Goal: Find specific page/section: Find specific page/section

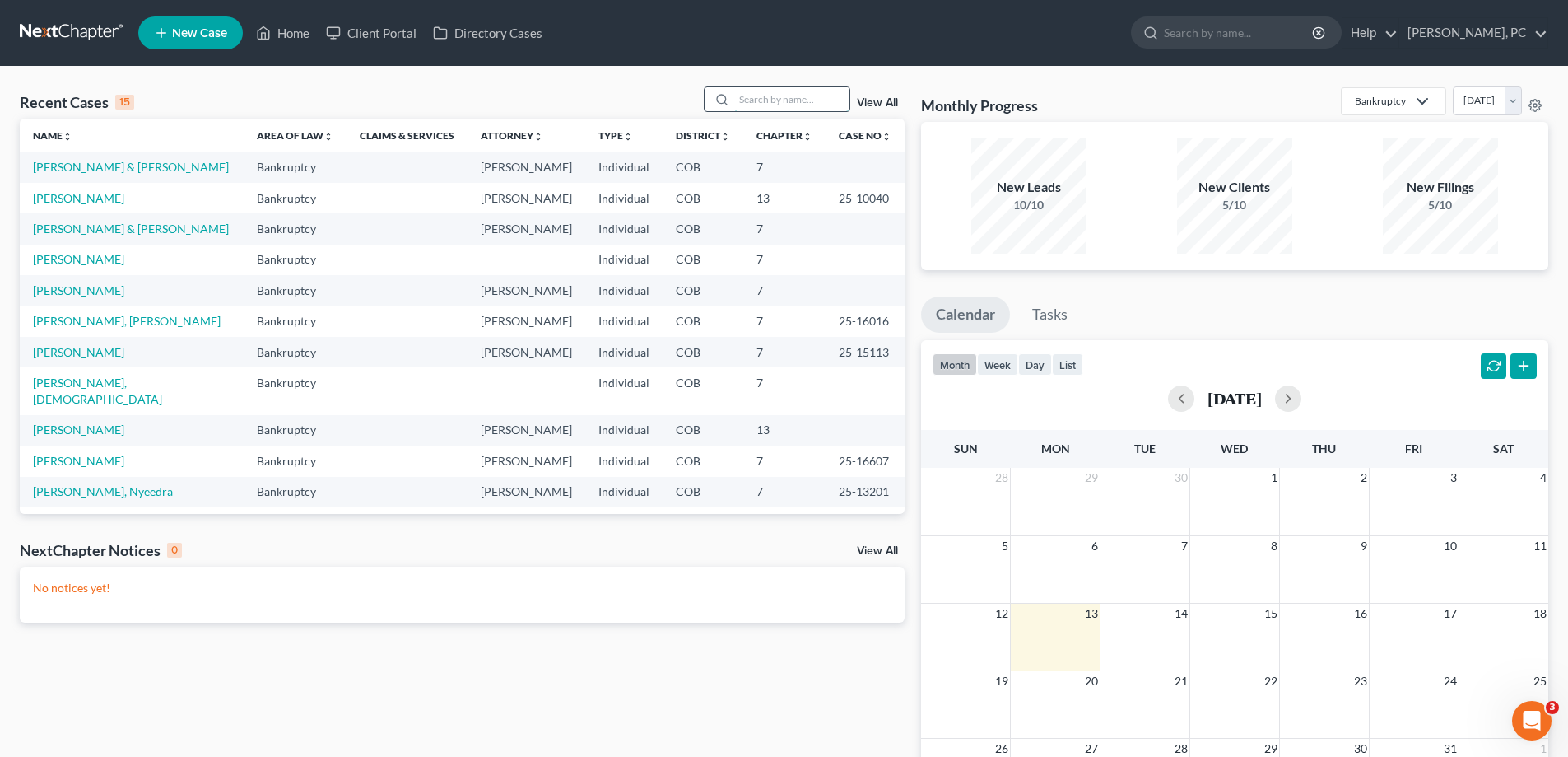
click at [757, 97] on input "search" at bounding box center [792, 99] width 115 height 24
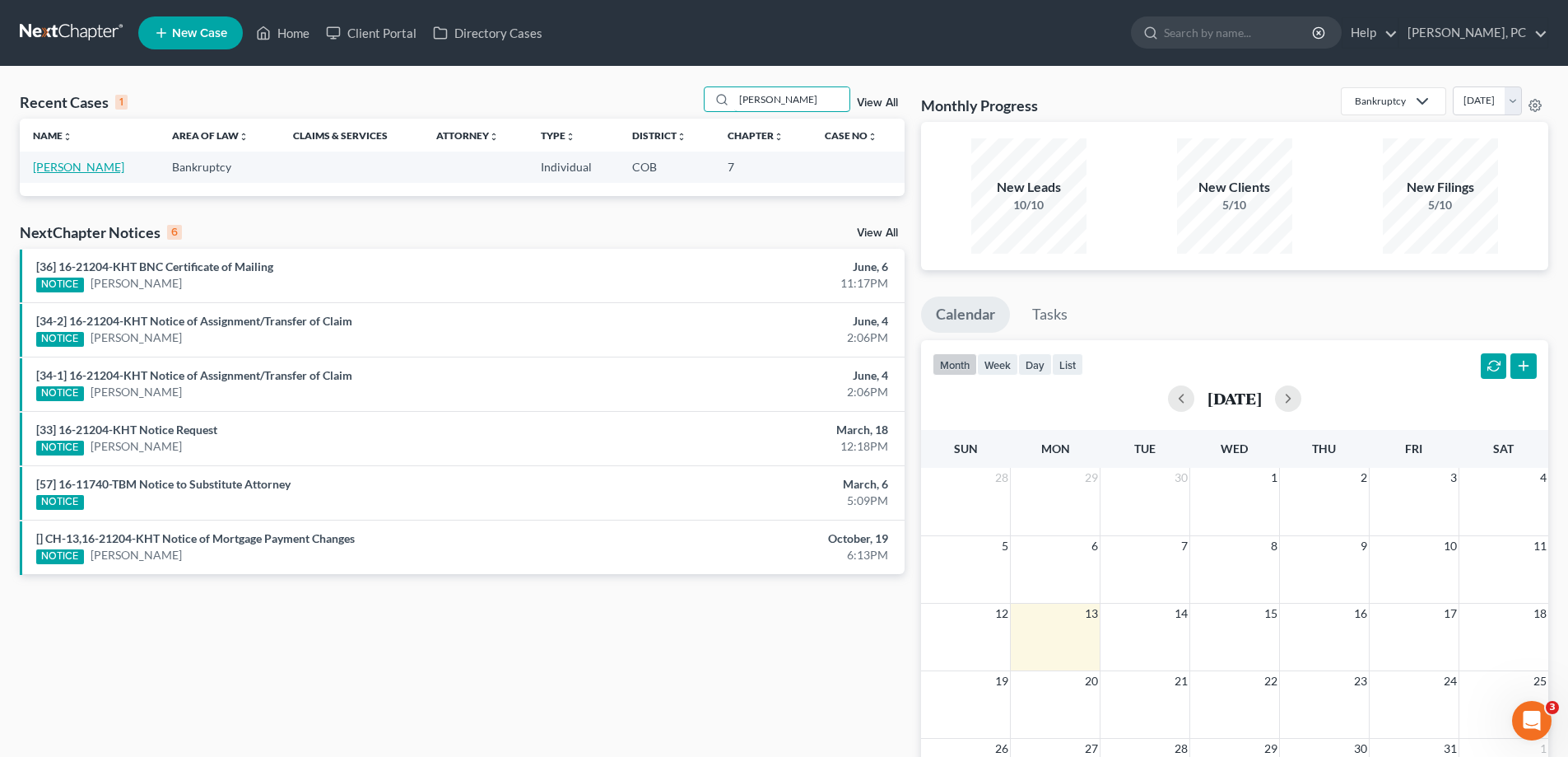
type input "caya"
click at [77, 165] on link "[PERSON_NAME]" at bounding box center [78, 167] width 91 height 14
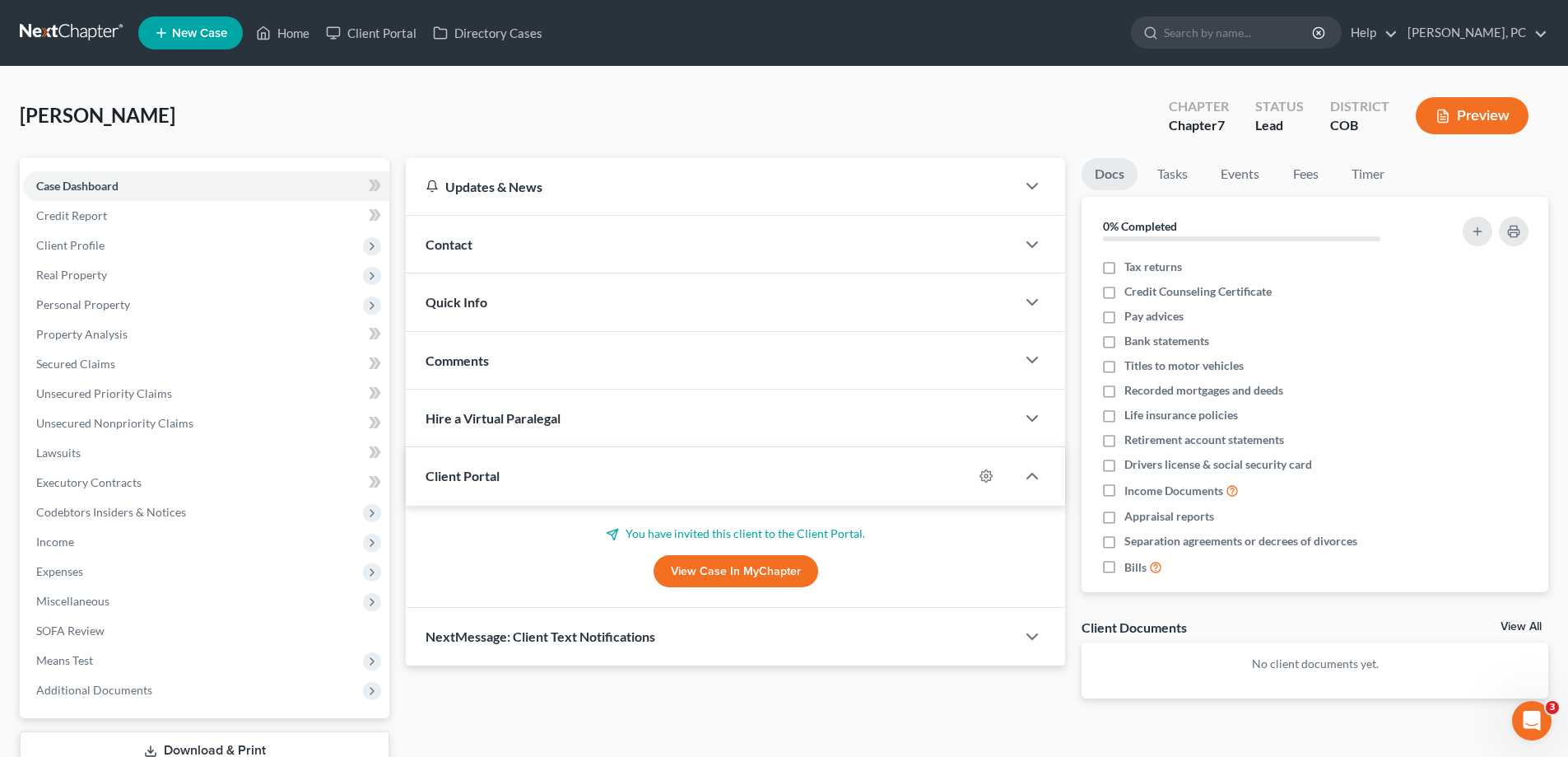
click at [711, 567] on link "View Case in MyChapter" at bounding box center [736, 571] width 165 height 33
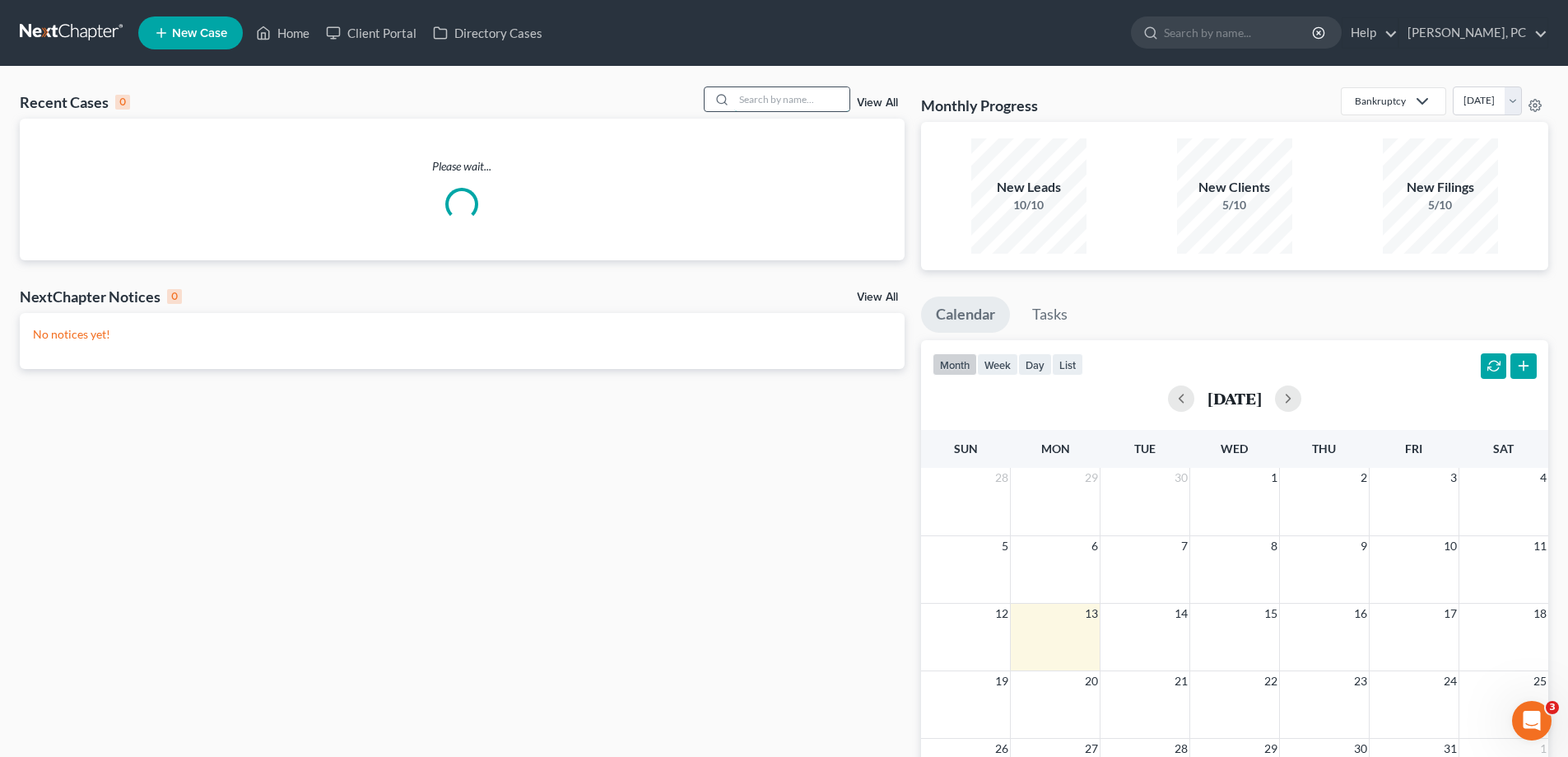
click at [749, 92] on input "search" at bounding box center [792, 99] width 115 height 24
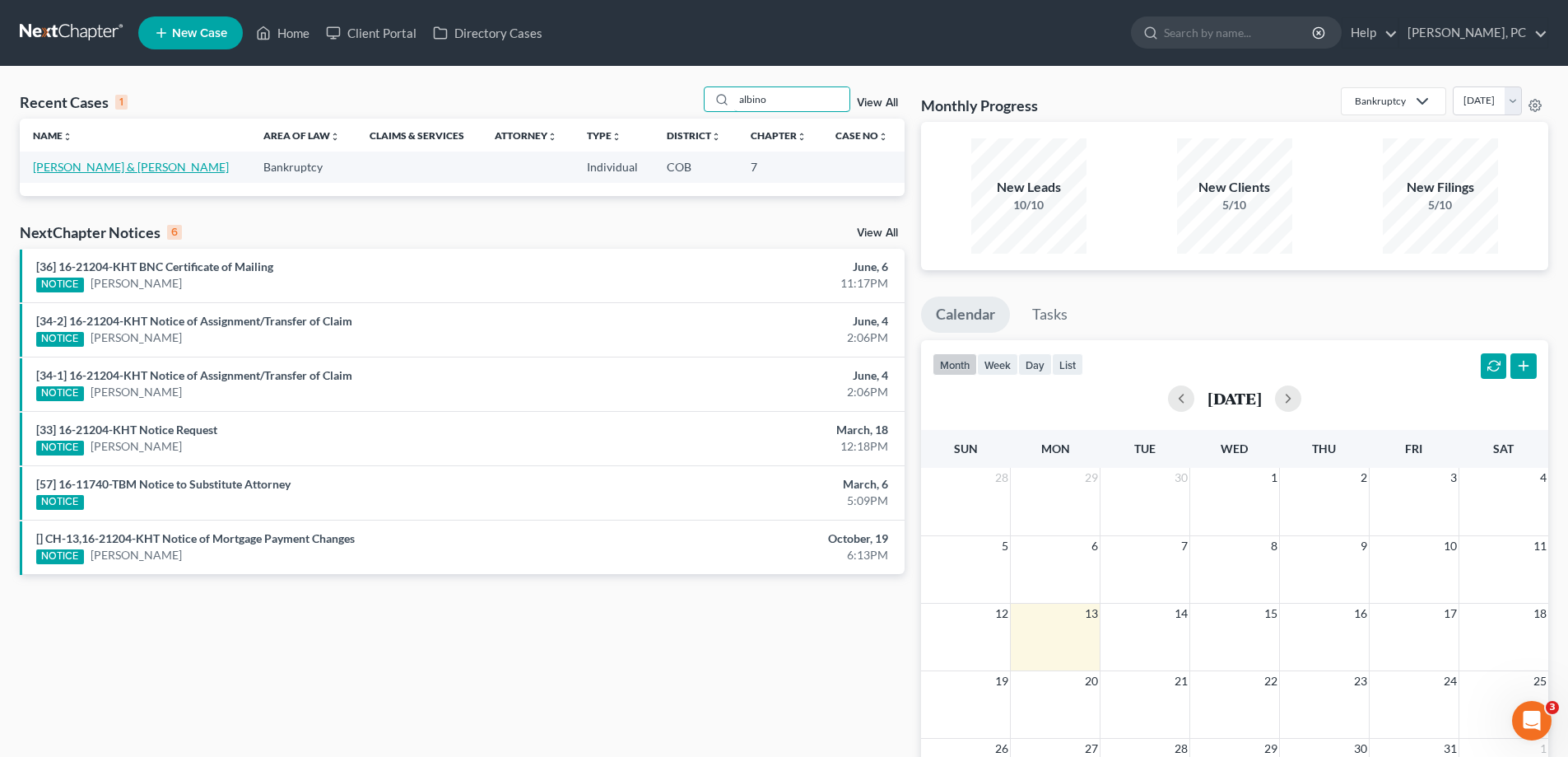
type input "albino"
click at [105, 160] on link "[PERSON_NAME] & [PERSON_NAME]" at bounding box center [131, 167] width 196 height 14
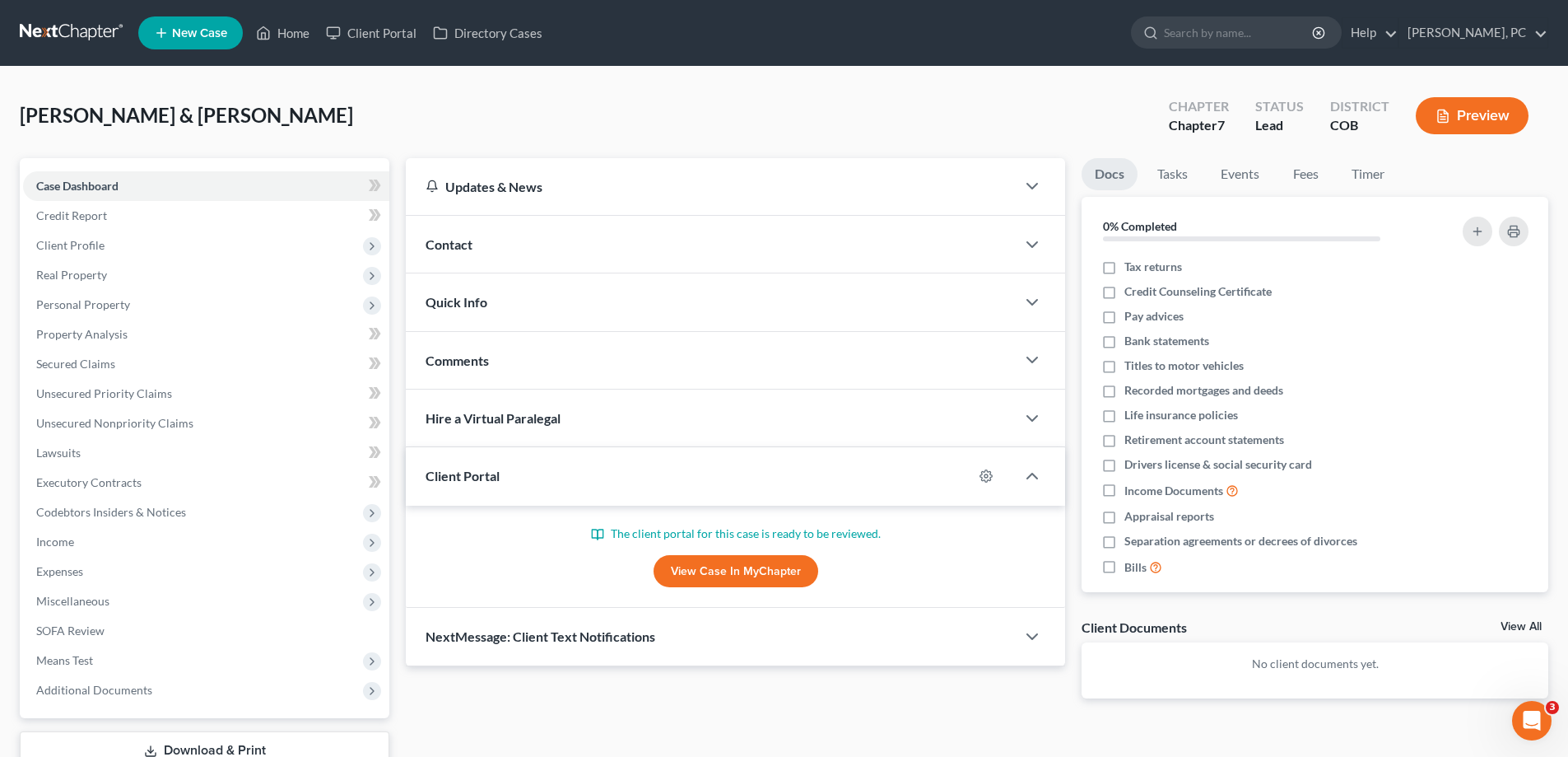
click at [694, 568] on link "View Case in MyChapter" at bounding box center [736, 571] width 165 height 33
